Goal: Task Accomplishment & Management: Use online tool/utility

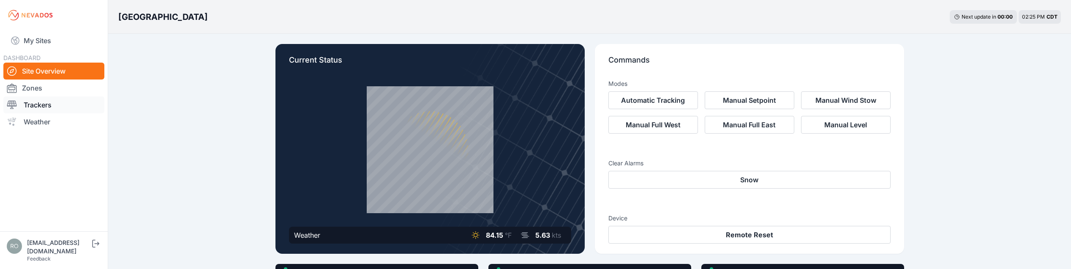
click at [28, 107] on link "Trackers" at bounding box center [53, 104] width 101 height 17
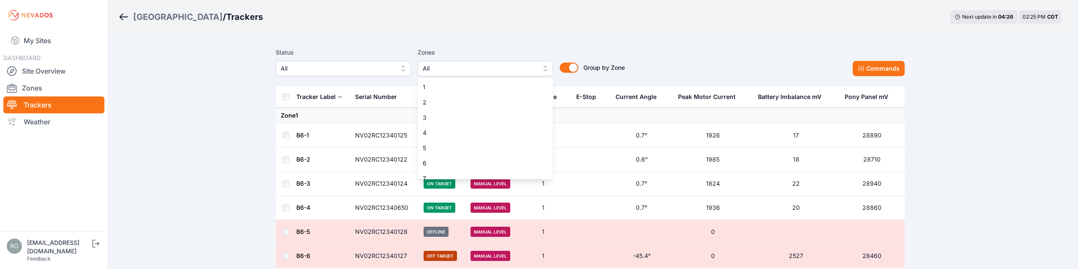
click at [543, 67] on button "All" at bounding box center [485, 68] width 135 height 15
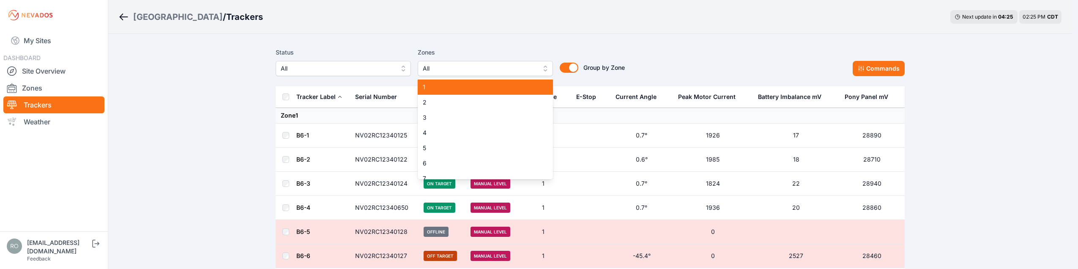
click at [454, 88] on span "1" at bounding box center [480, 87] width 115 height 8
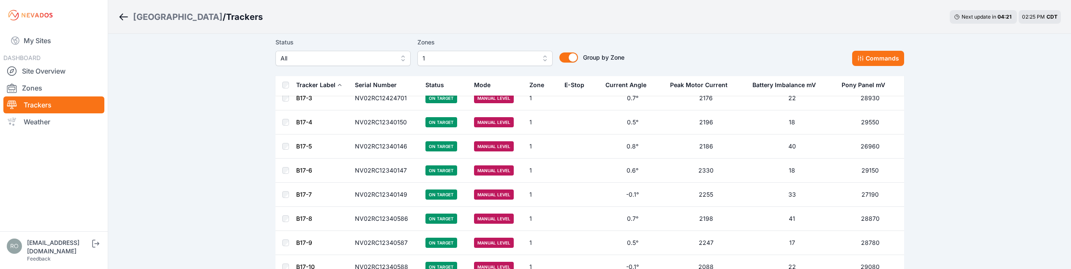
scroll to position [1395, 0]
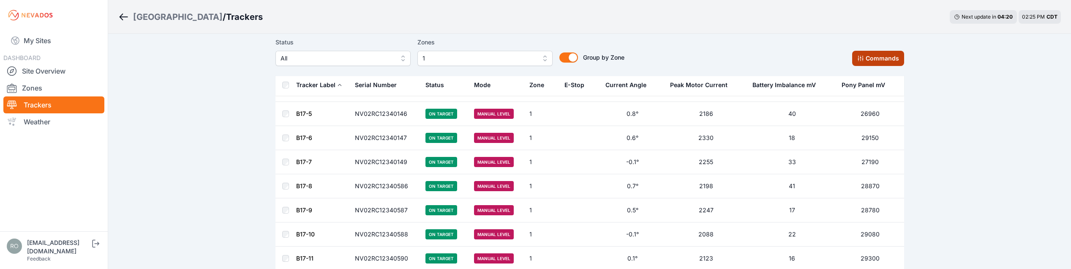
click at [887, 58] on button "Commands" at bounding box center [878, 58] width 52 height 15
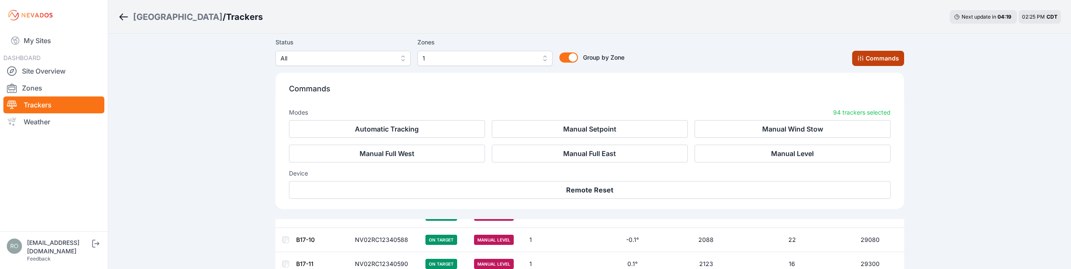
scroll to position [1537, 0]
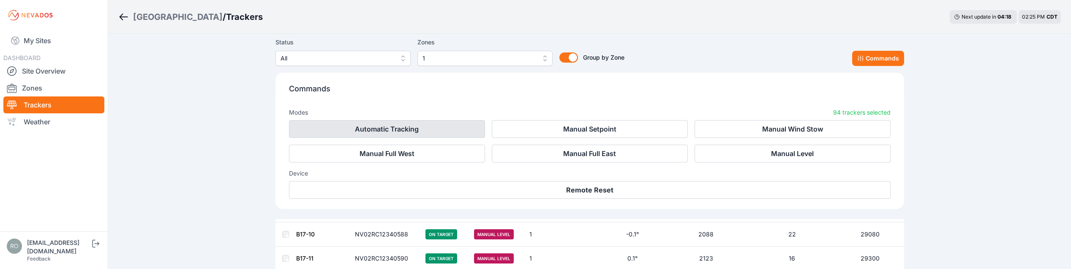
click at [456, 128] on button "Automatic Tracking" at bounding box center [387, 129] width 196 height 18
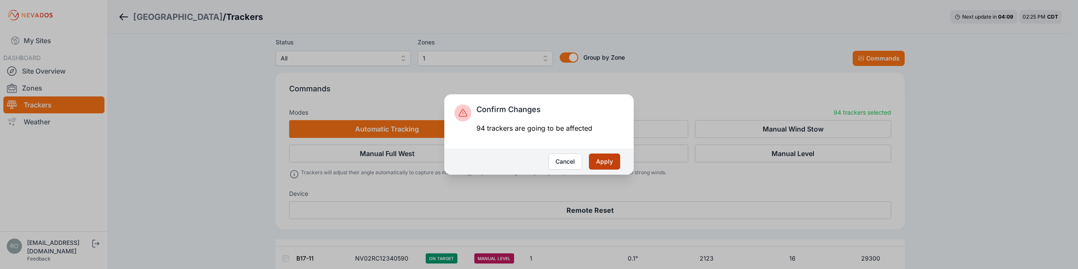
click at [606, 163] on button "Apply" at bounding box center [604, 161] width 31 height 16
